Goal: Transaction & Acquisition: Purchase product/service

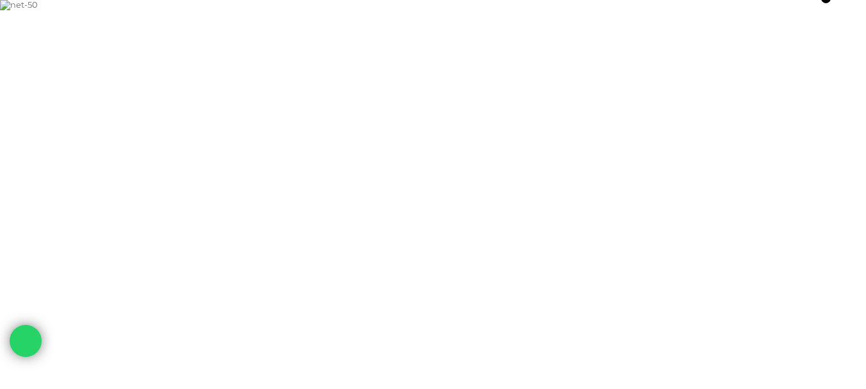
click at [648, 10] on img at bounding box center [433, 5] width 866 height 10
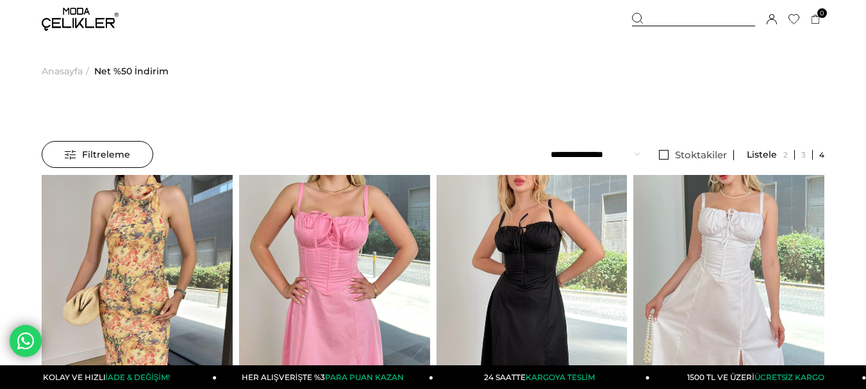
click at [633, 153] on select "**********" at bounding box center [595, 154] width 89 height 27
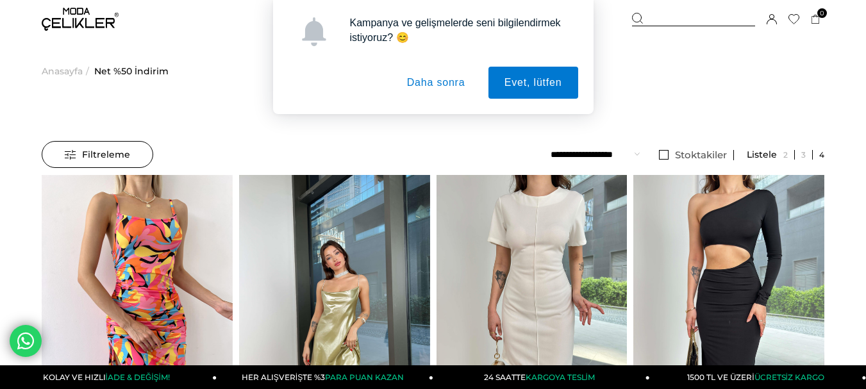
click at [447, 80] on button "Daha sonra" at bounding box center [436, 83] width 90 height 32
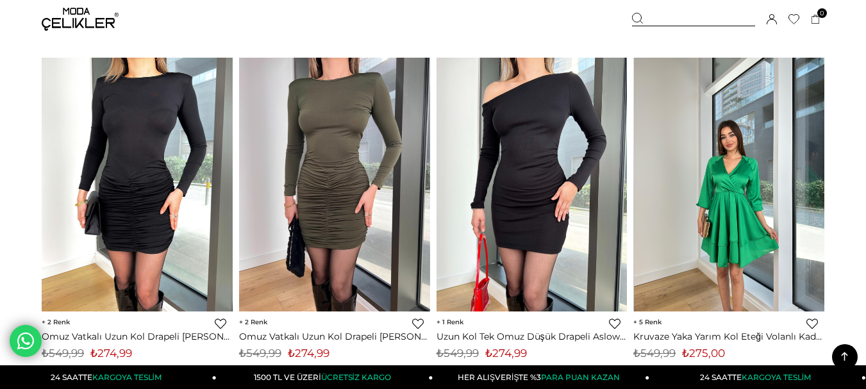
scroll to position [2756, 0]
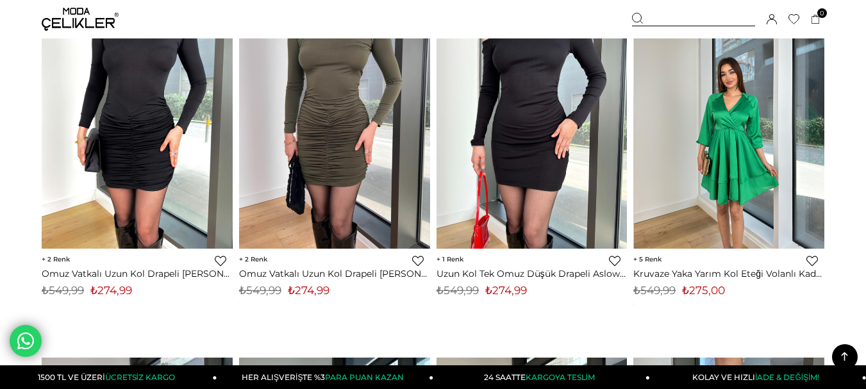
click at [711, 185] on img at bounding box center [729, 122] width 191 height 254
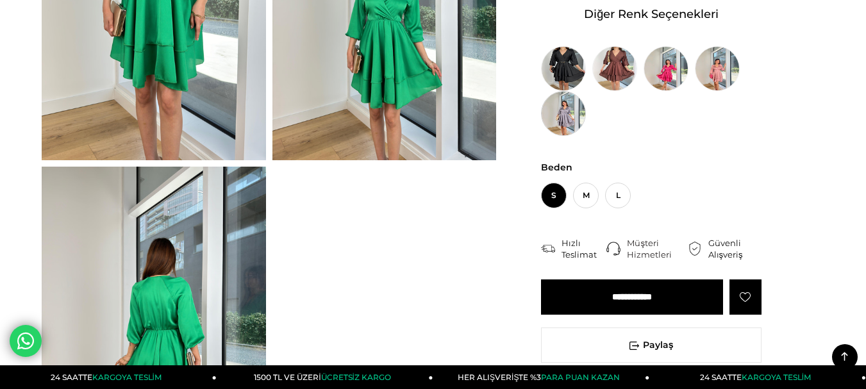
scroll to position [128, 0]
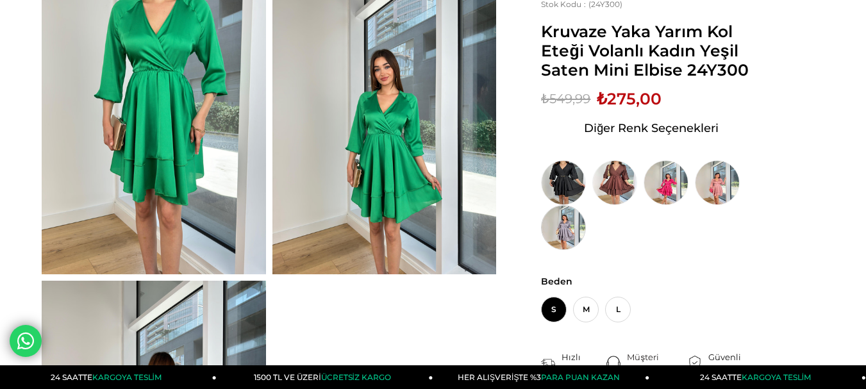
click at [580, 223] on img at bounding box center [563, 227] width 45 height 45
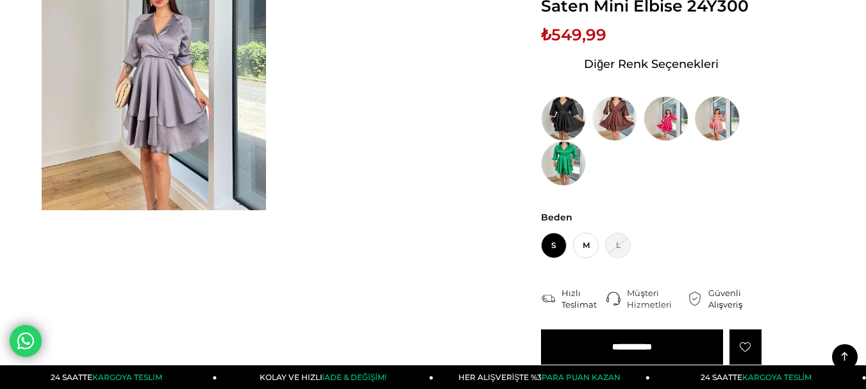
click at [717, 130] on img at bounding box center [717, 118] width 45 height 45
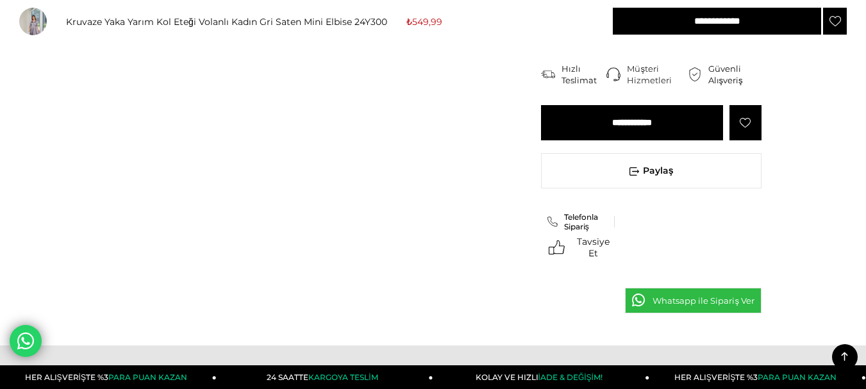
scroll to position [192, 0]
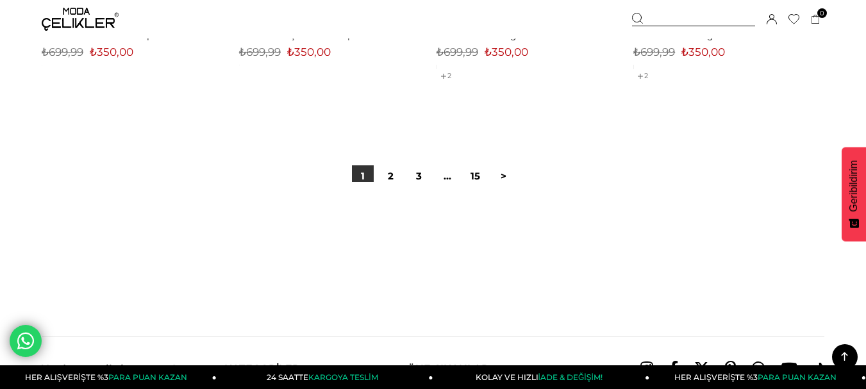
scroll to position [7366, 0]
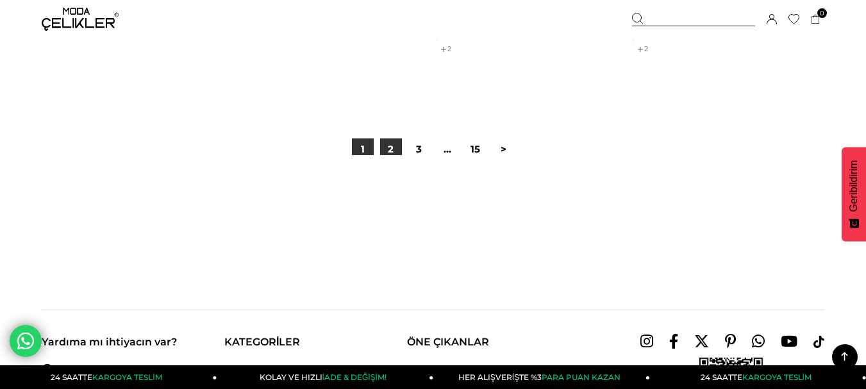
click at [388, 150] on link "2" at bounding box center [391, 149] width 22 height 22
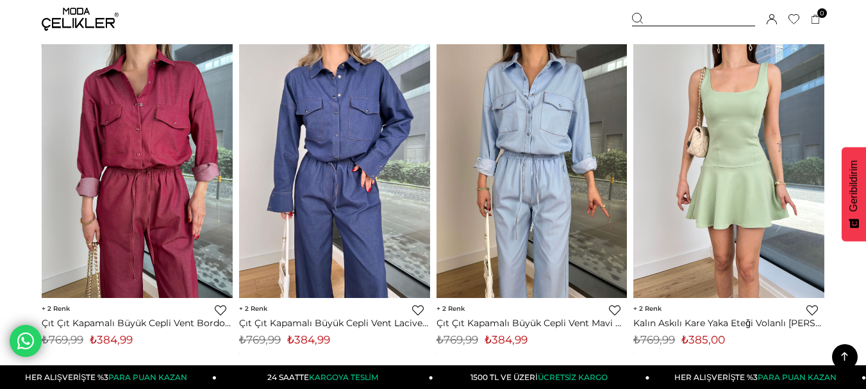
scroll to position [1602, 0]
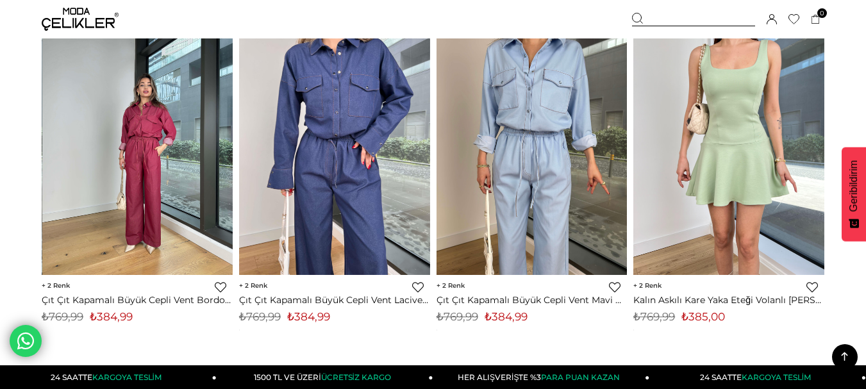
click at [169, 153] on img at bounding box center [137, 148] width 191 height 254
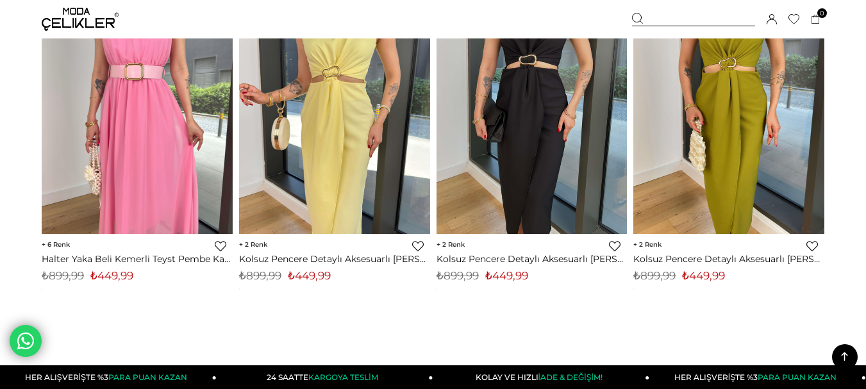
scroll to position [7326, 0]
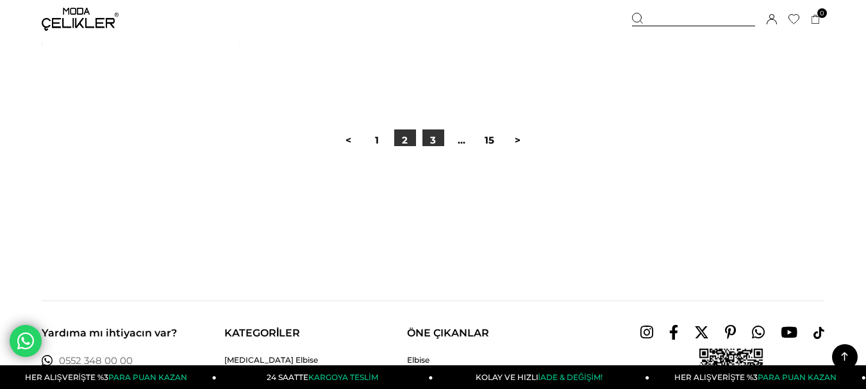
click at [434, 137] on link "3" at bounding box center [433, 140] width 22 height 22
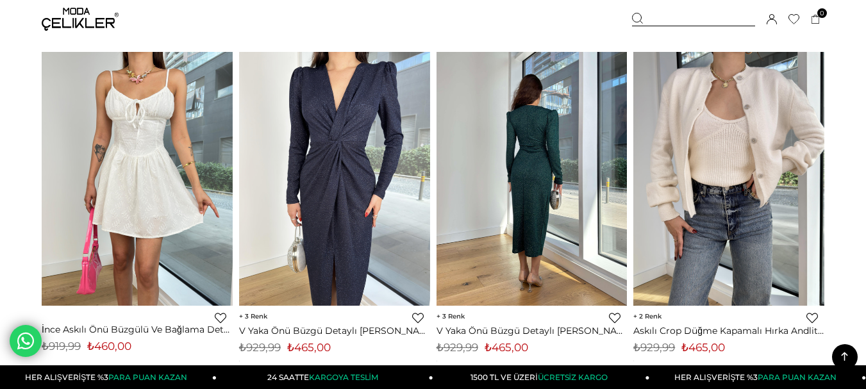
scroll to position [2628, 0]
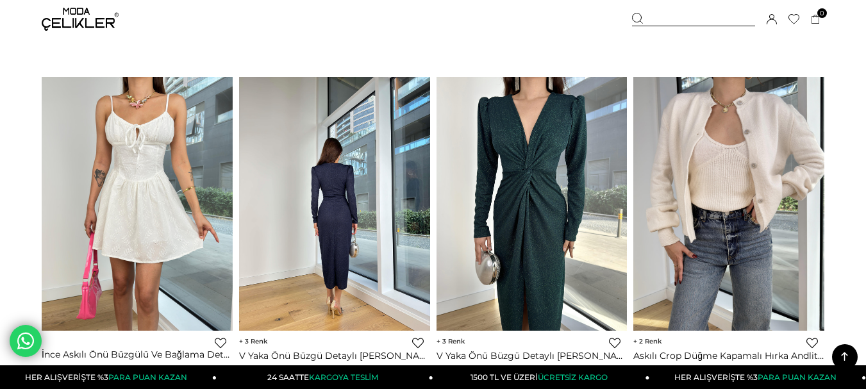
click at [371, 202] on img at bounding box center [334, 204] width 191 height 254
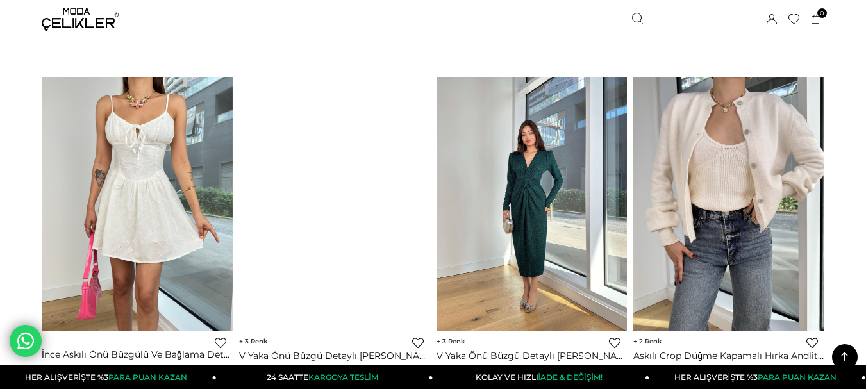
click at [511, 197] on img at bounding box center [531, 204] width 191 height 254
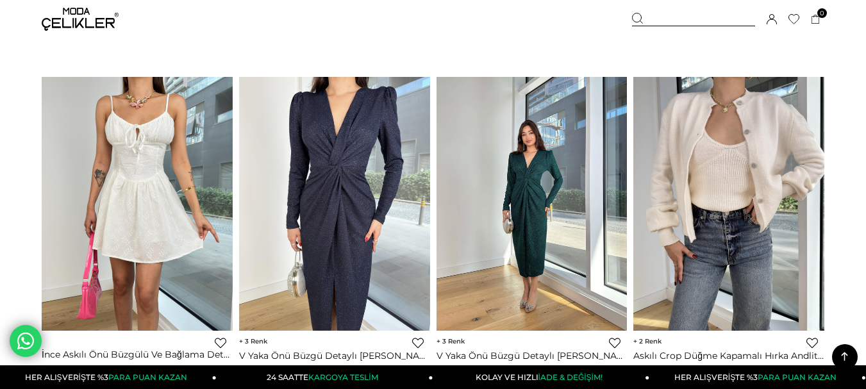
scroll to position [2577, 0]
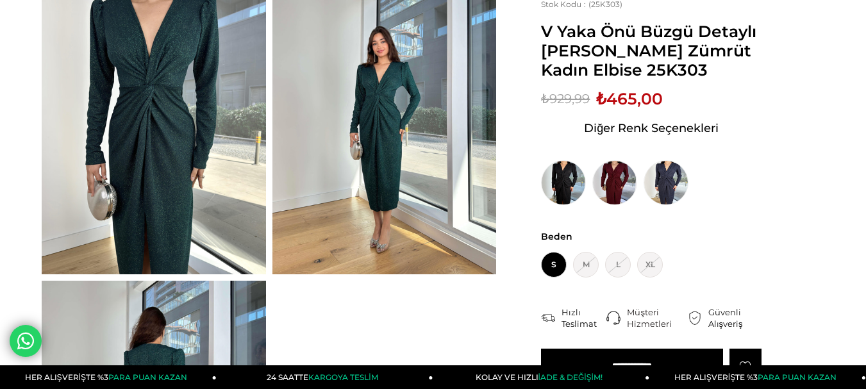
scroll to position [128, 0]
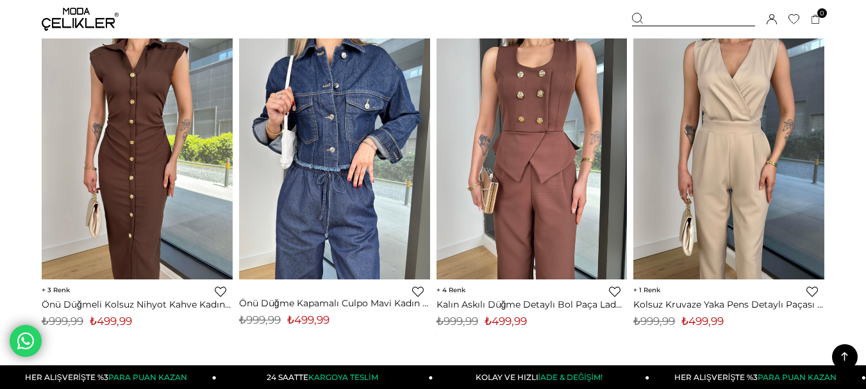
scroll to position [6999, 0]
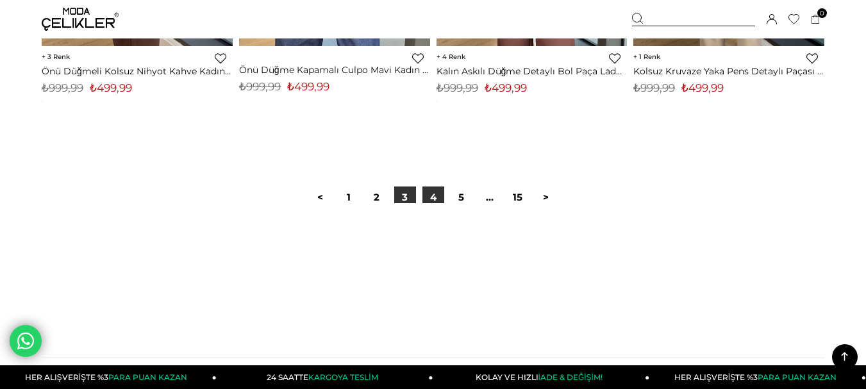
click at [440, 188] on link "4" at bounding box center [433, 198] width 22 height 22
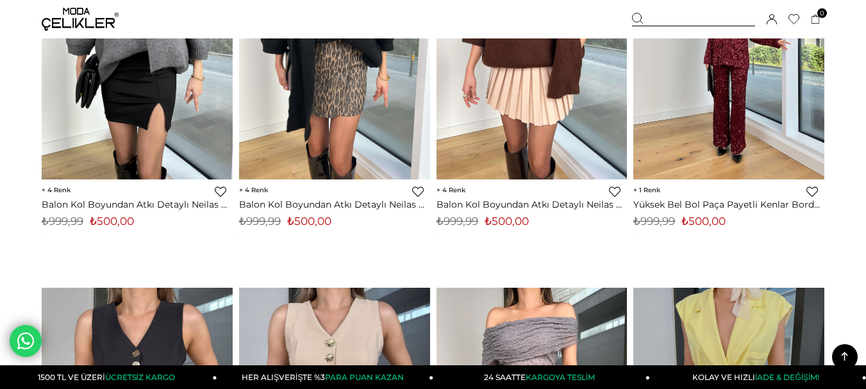
scroll to position [3141, 0]
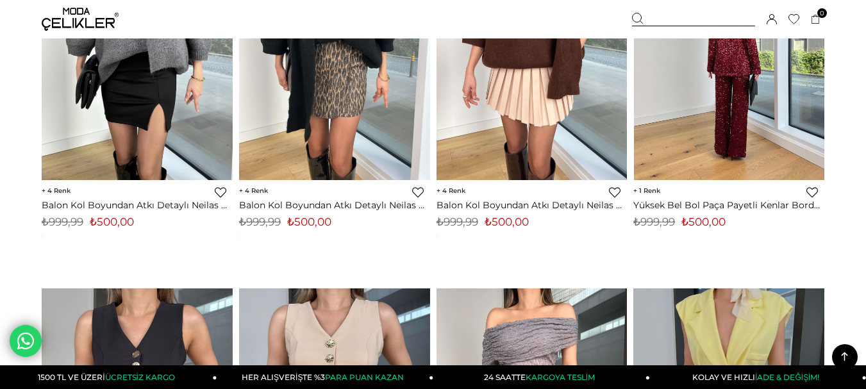
click at [720, 102] on div at bounding box center [729, 53] width 573 height 254
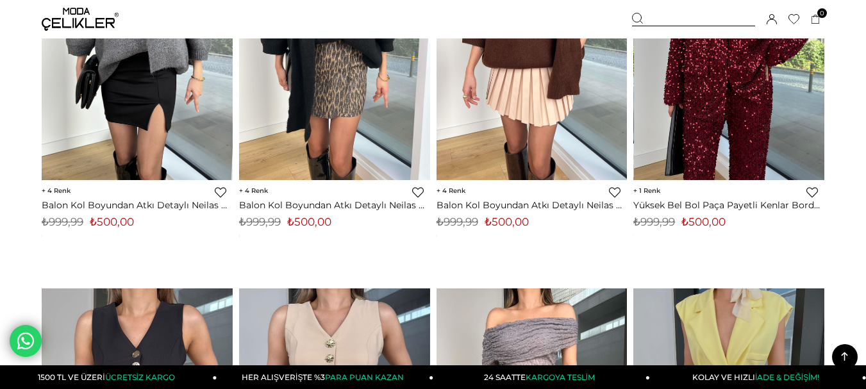
click at [706, 129] on img at bounding box center [729, 53] width 191 height 254
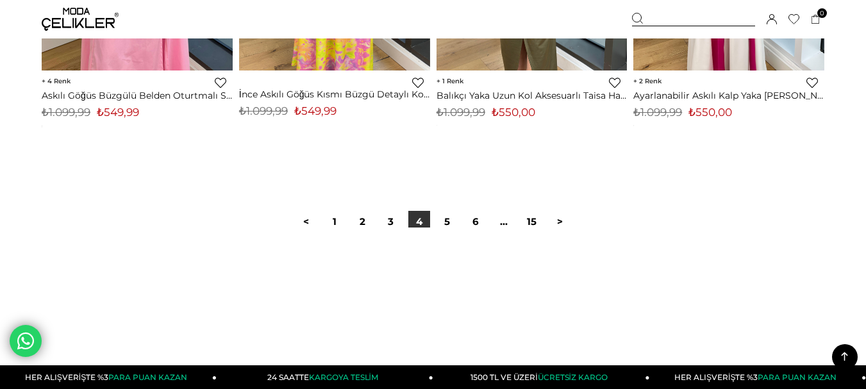
scroll to position [7297, 0]
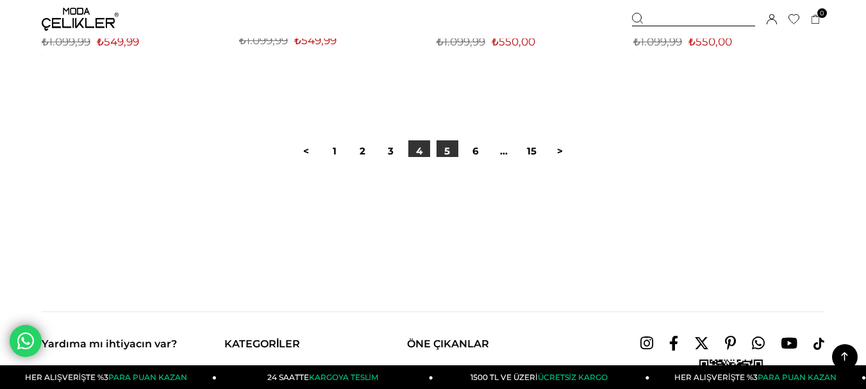
click at [447, 154] on link "5" at bounding box center [447, 151] width 22 height 22
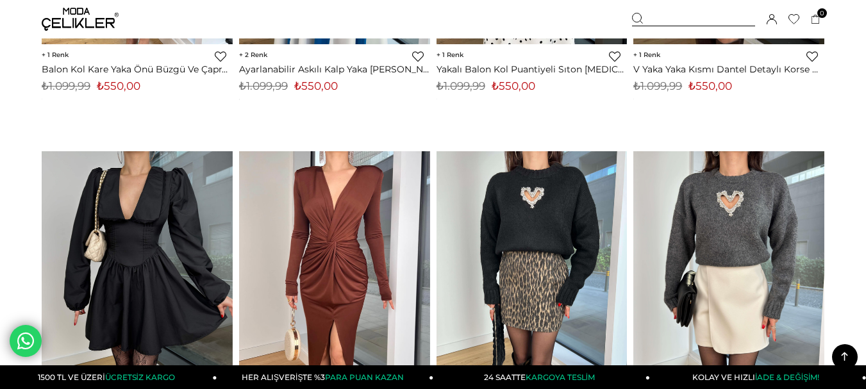
scroll to position [449, 0]
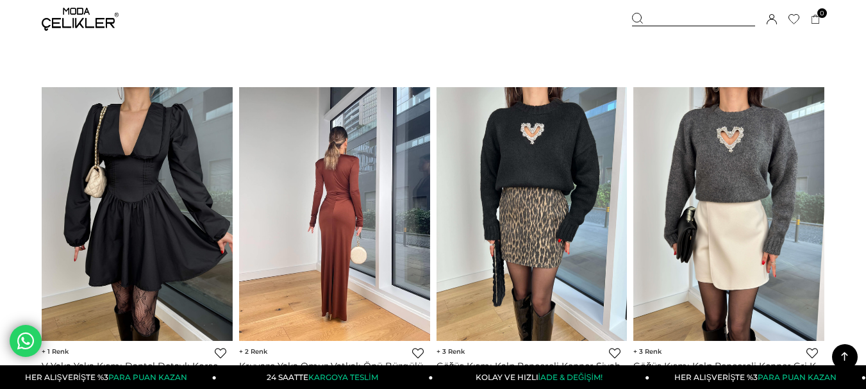
click at [400, 209] on img at bounding box center [334, 214] width 191 height 254
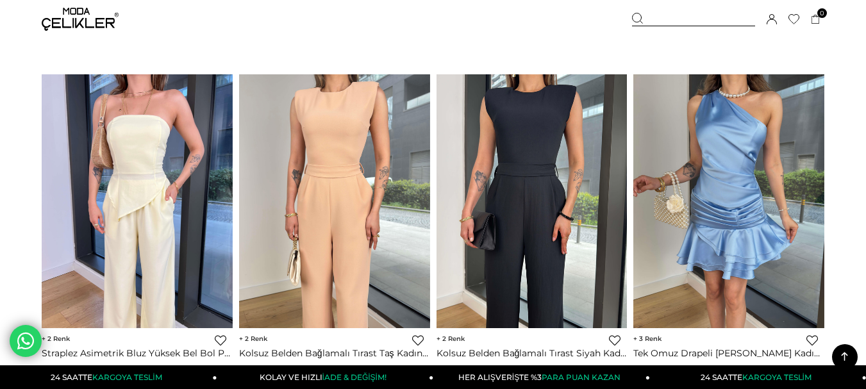
scroll to position [7330, 0]
